Goal: Check status

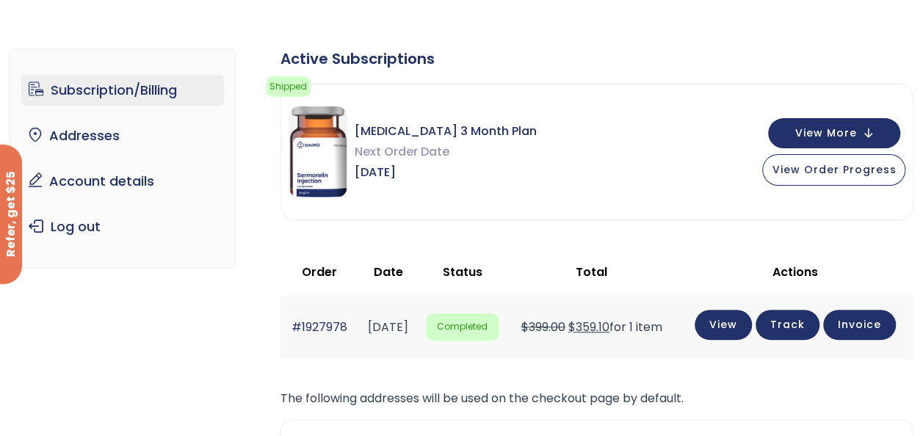
scroll to position [147, 0]
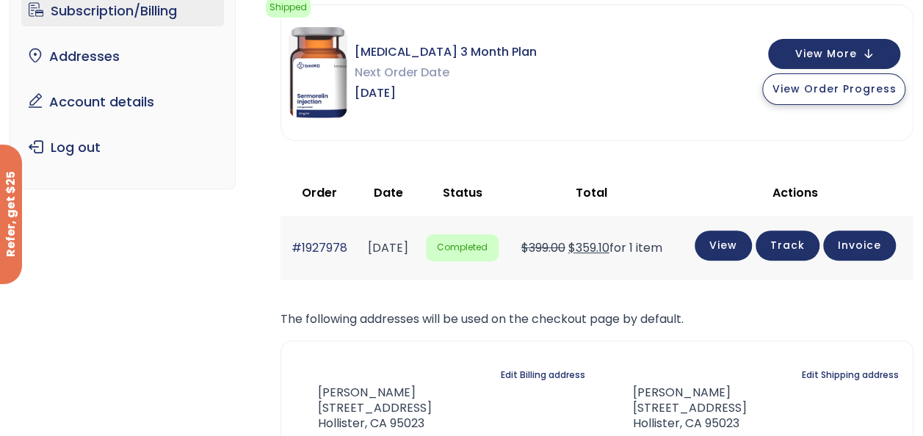
click at [821, 88] on span "View Order Progress" at bounding box center [833, 88] width 124 height 15
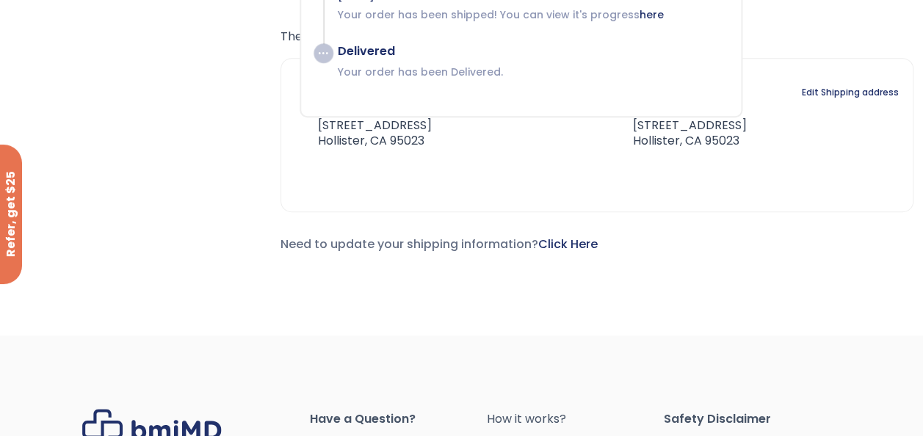
scroll to position [220, 0]
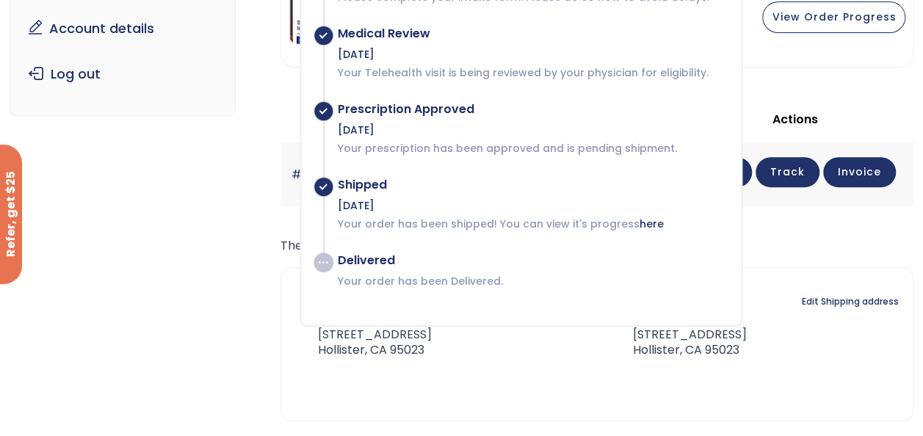
click at [840, 269] on div "Active Subscriptions Shipped Your order has been shipped! You can view its prog…" at bounding box center [596, 180] width 633 height 568
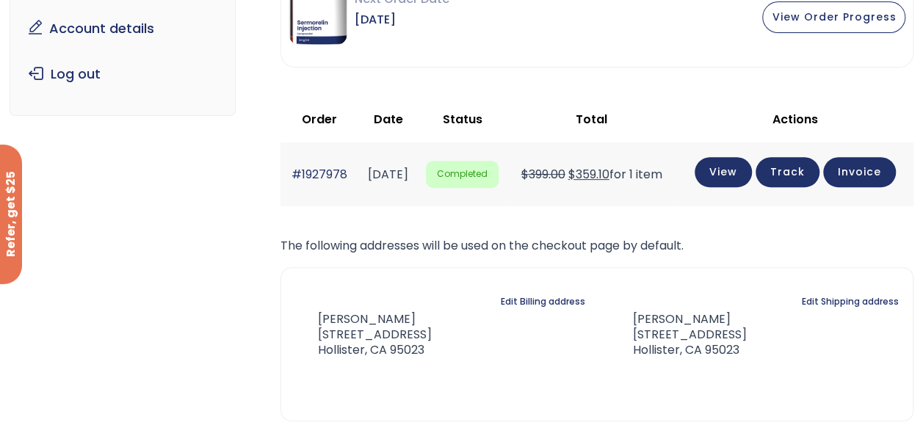
click at [819, 170] on link "Track" at bounding box center [787, 172] width 64 height 30
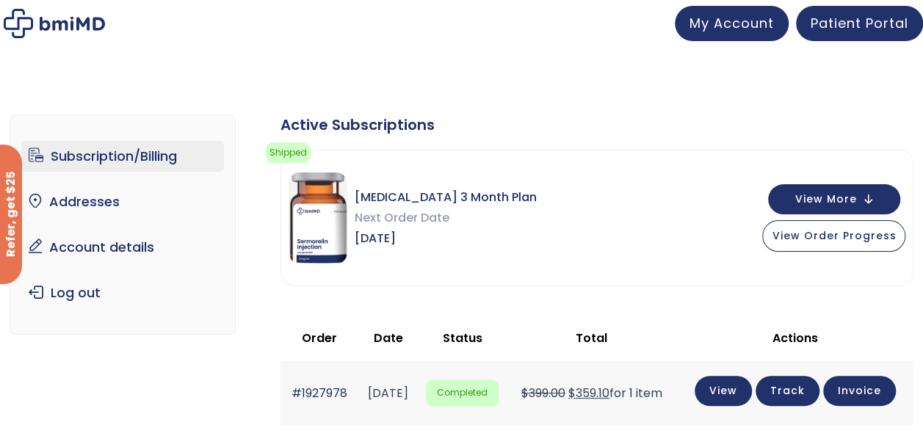
scroll to position [0, 0]
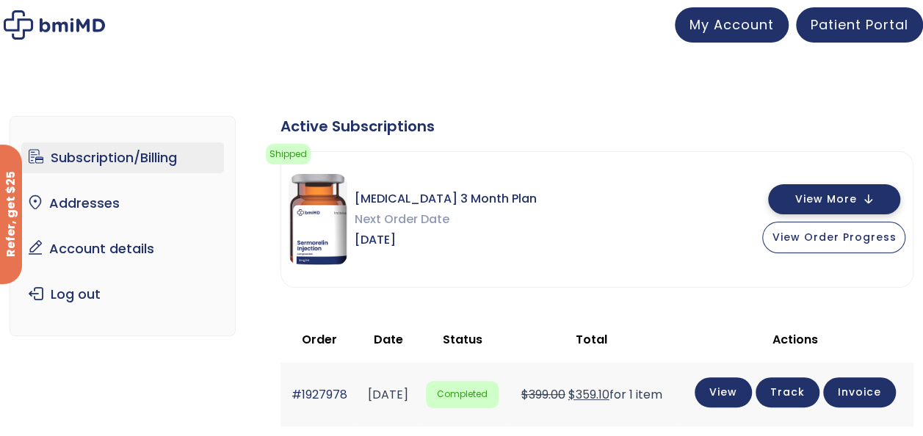
click at [822, 195] on span "View More" at bounding box center [825, 199] width 62 height 10
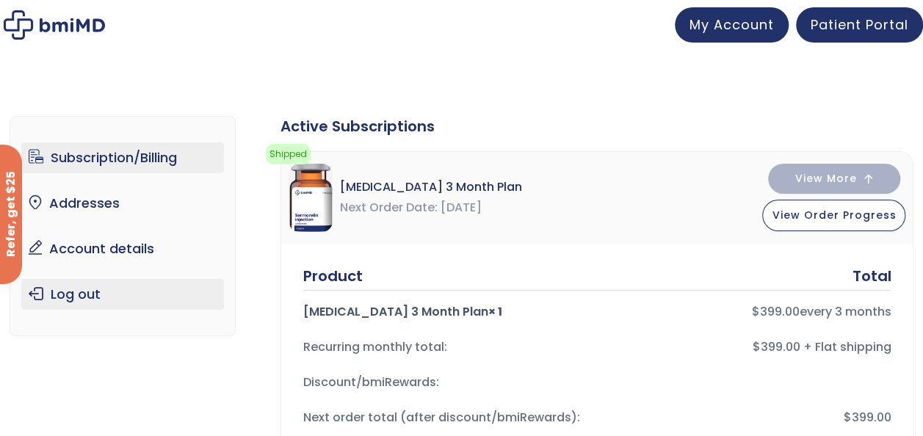
click at [53, 296] on link "Log out" at bounding box center [122, 294] width 203 height 31
